Goal: Information Seeking & Learning: Learn about a topic

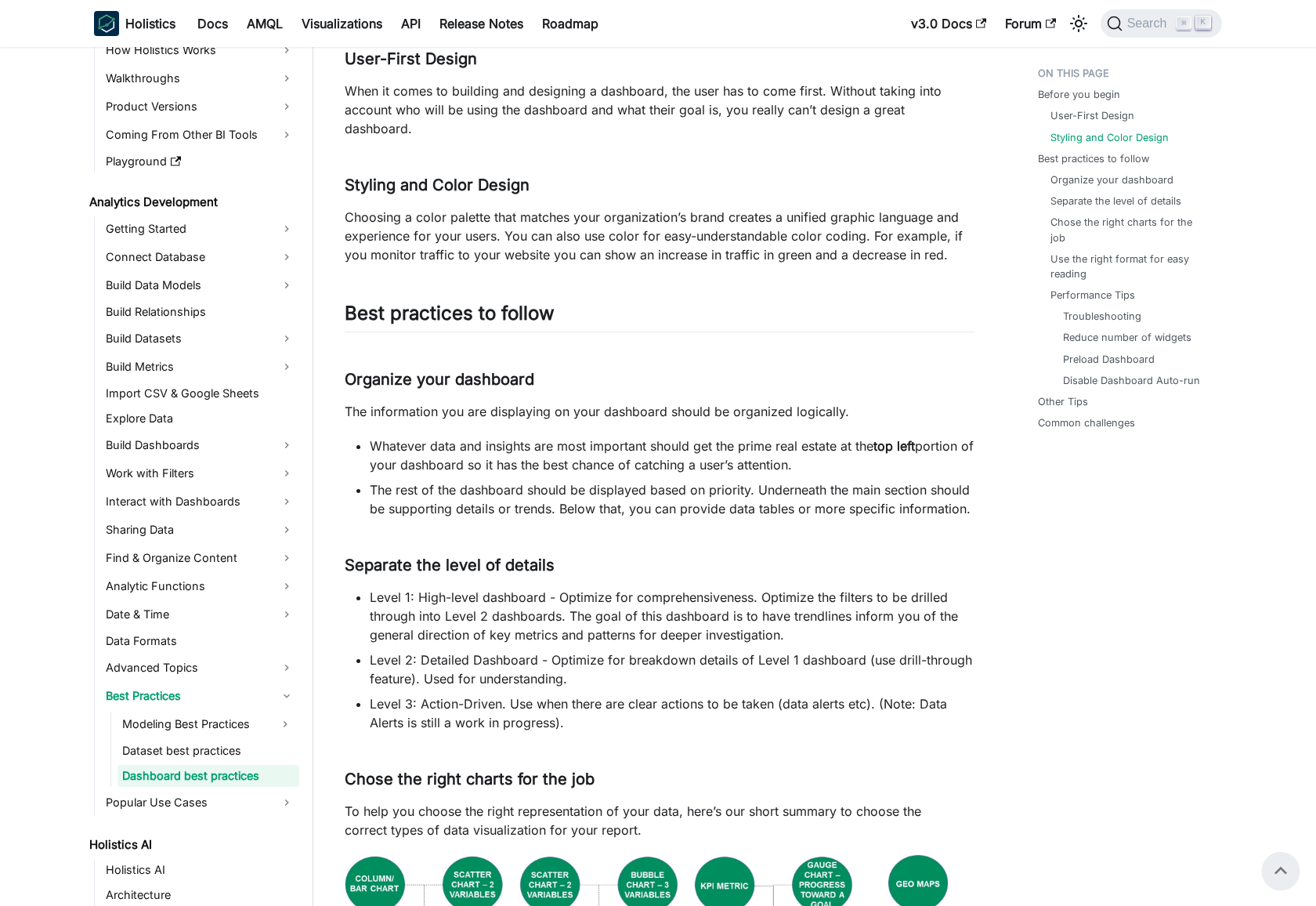
scroll to position [233, 0]
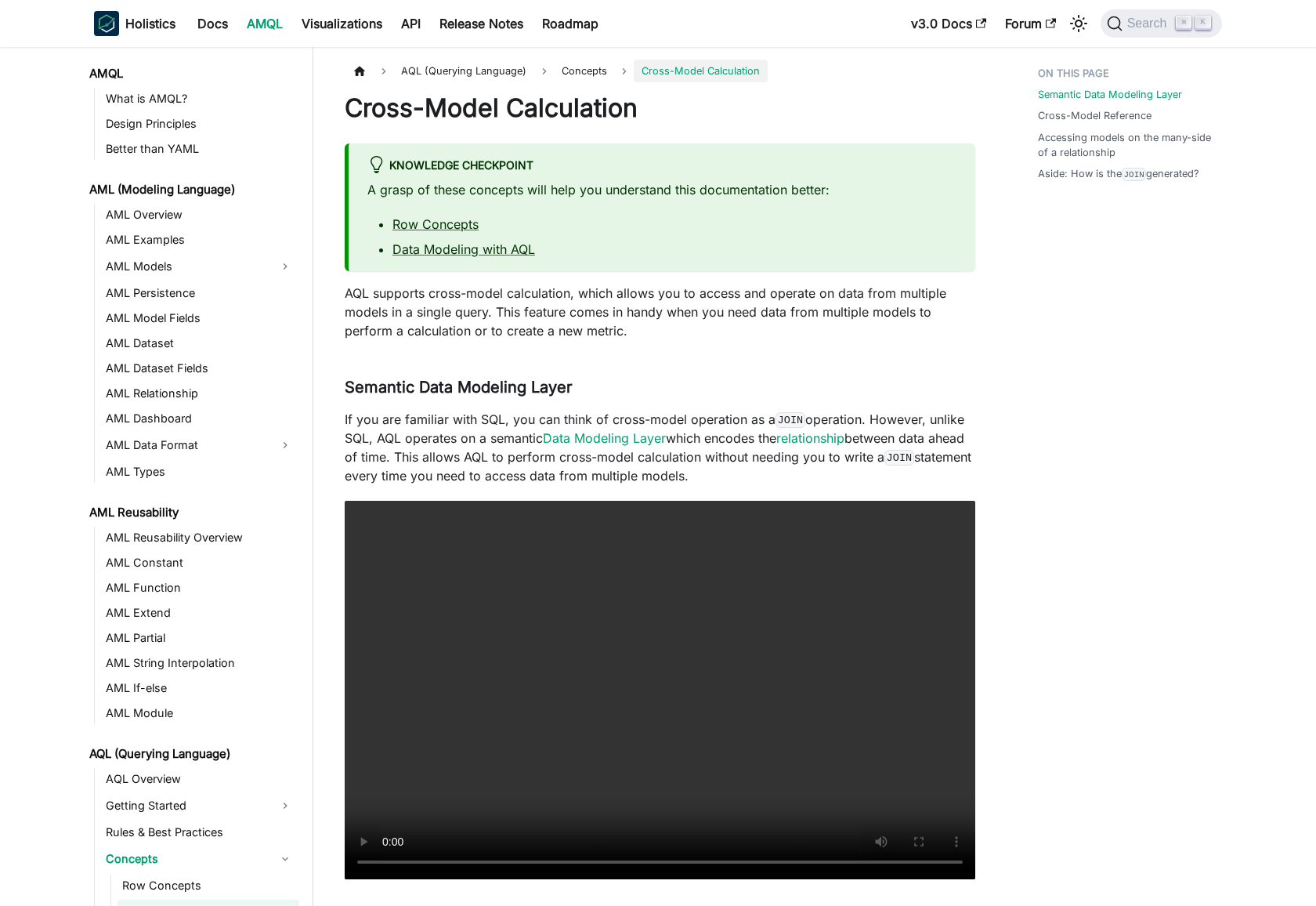
scroll to position [256, 0]
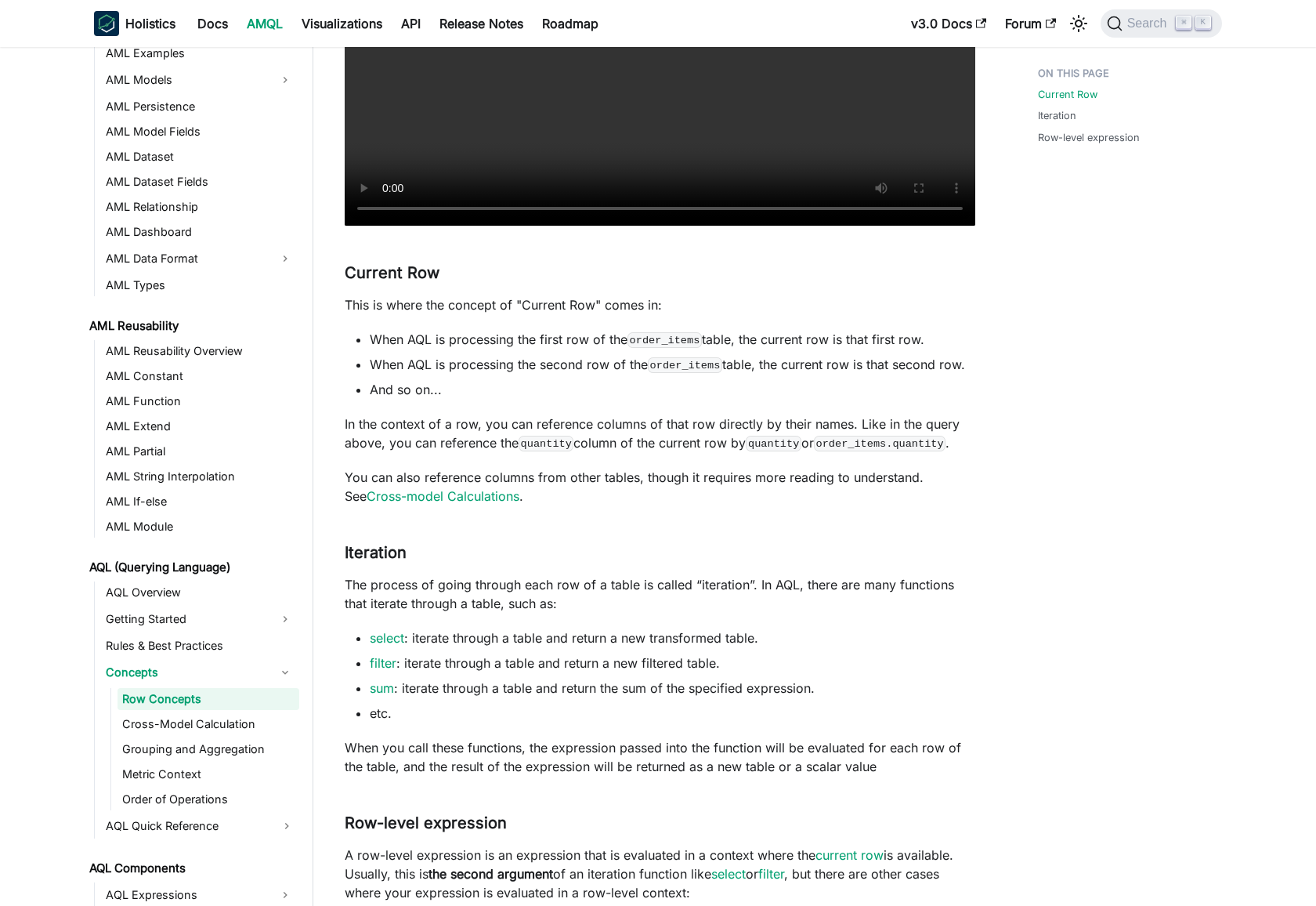
scroll to position [829, 0]
